Goal: Find specific page/section: Find specific page/section

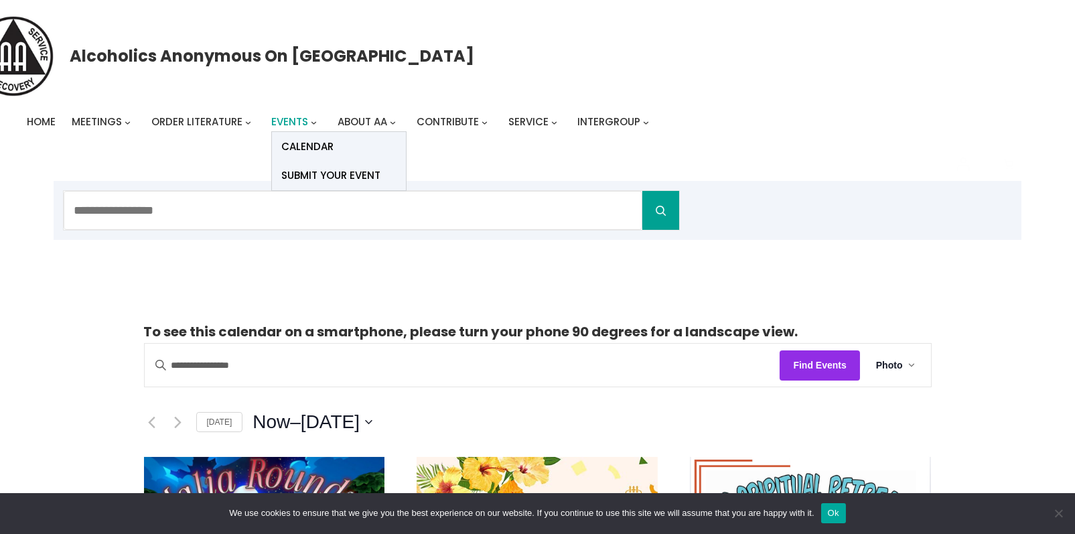
click at [294, 117] on span "Events" at bounding box center [290, 122] width 37 height 14
click at [300, 145] on span "Calendar" at bounding box center [308, 146] width 52 height 19
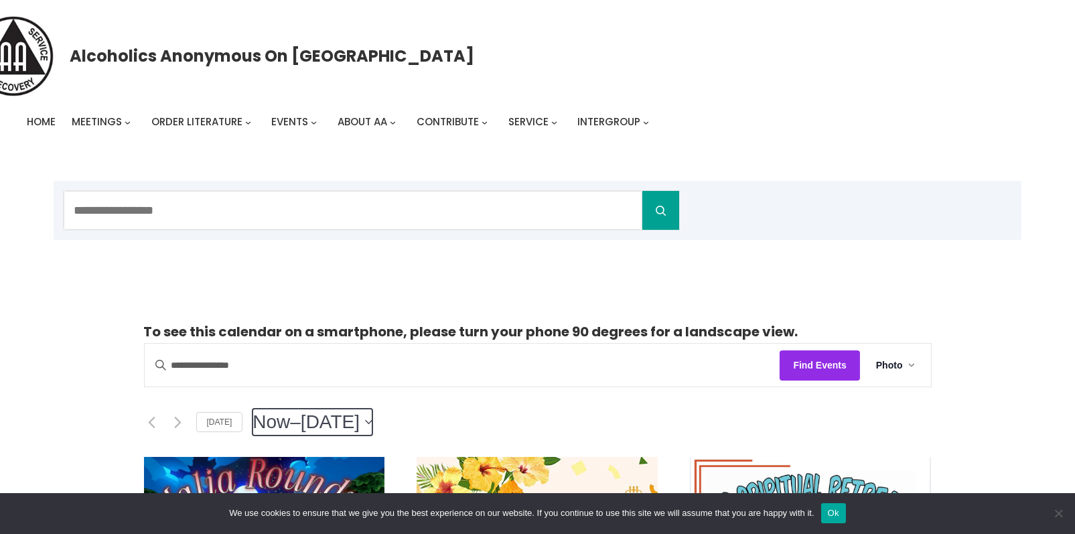
click at [373, 422] on icon "Click to toggle datepicker" at bounding box center [368, 421] width 7 height 5
click at [373, 420] on icon "Click to toggle datepicker" at bounding box center [368, 422] width 7 height 4
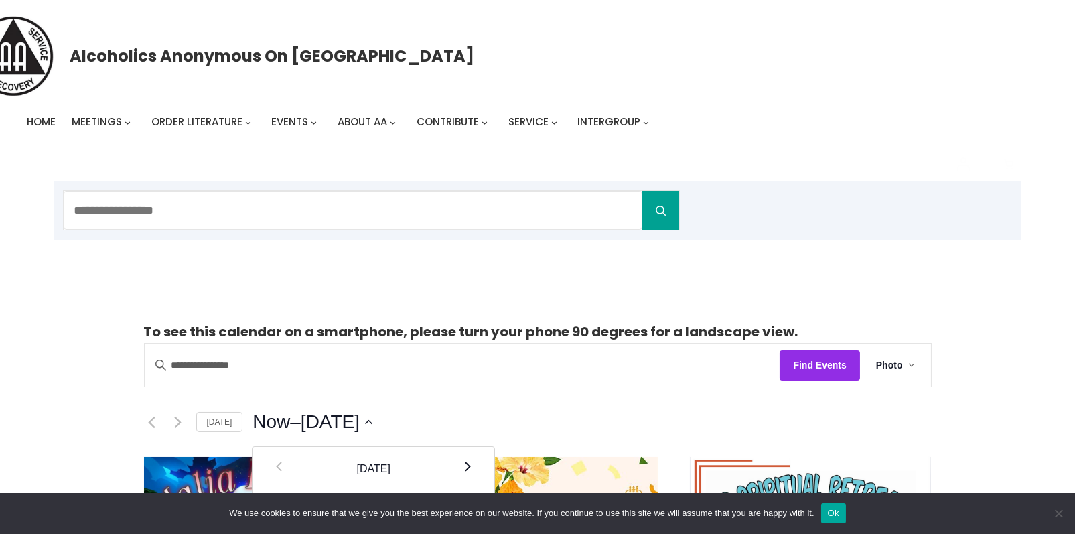
click at [467, 460] on th "Next" at bounding box center [467, 469] width 31 height 44
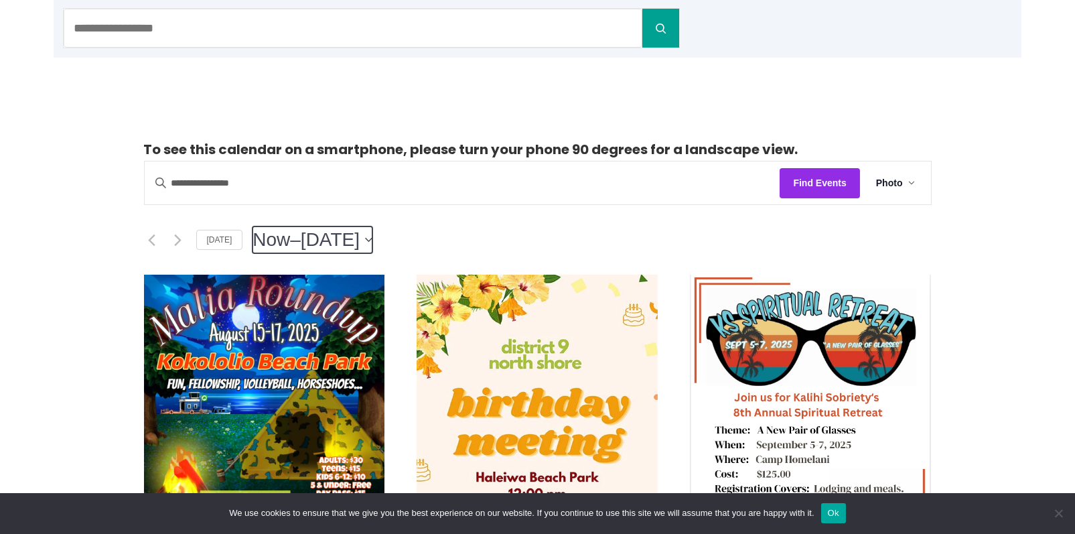
scroll to position [268, 0]
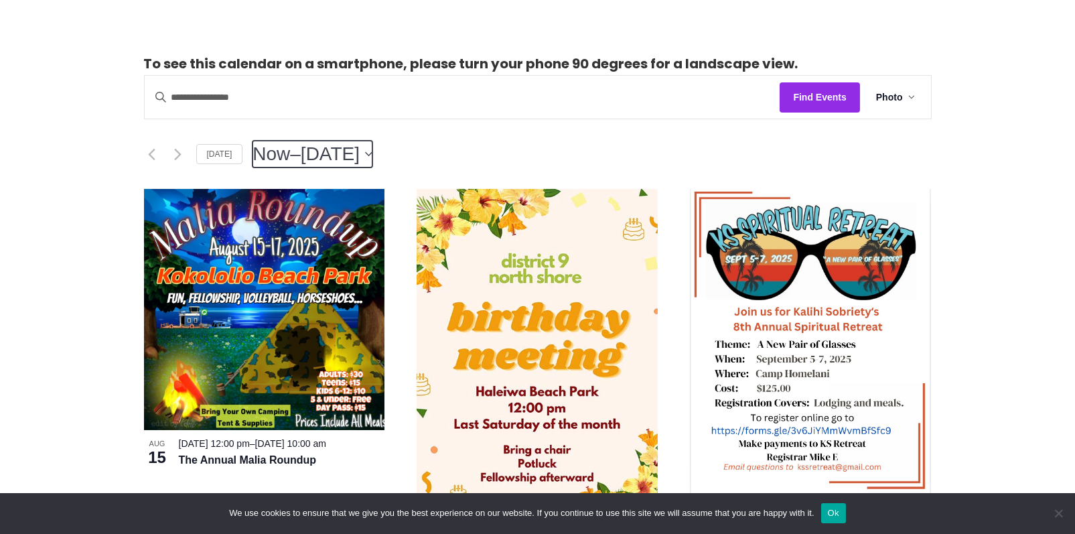
click at [373, 152] on button "Now Now – 9/13/2028 September 13, 2028" at bounding box center [313, 154] width 120 height 27
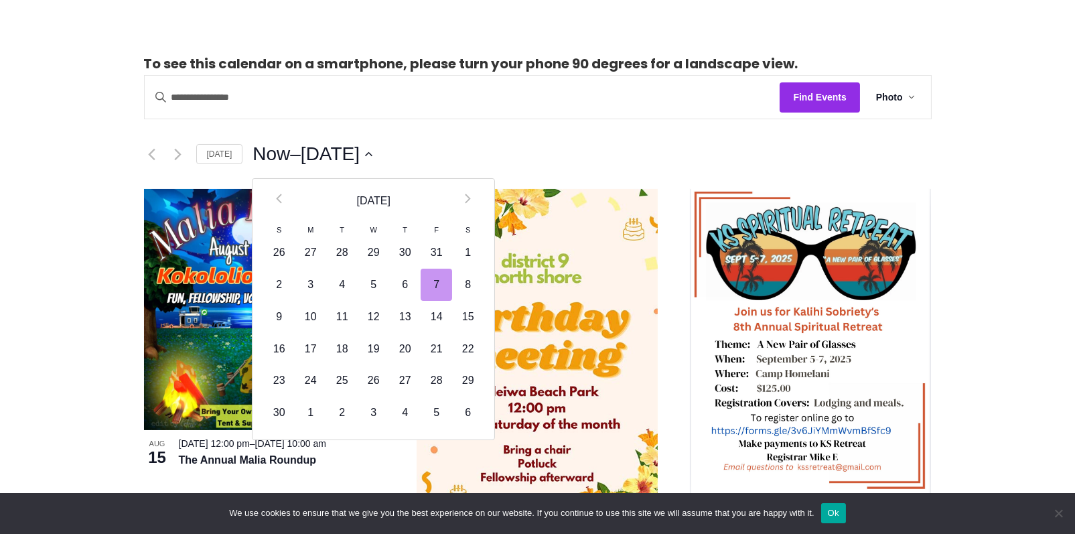
click at [435, 280] on td "7" at bounding box center [436, 285] width 31 height 32
type input "*********"
